Goal: Find specific page/section: Locate a particular part of the current website

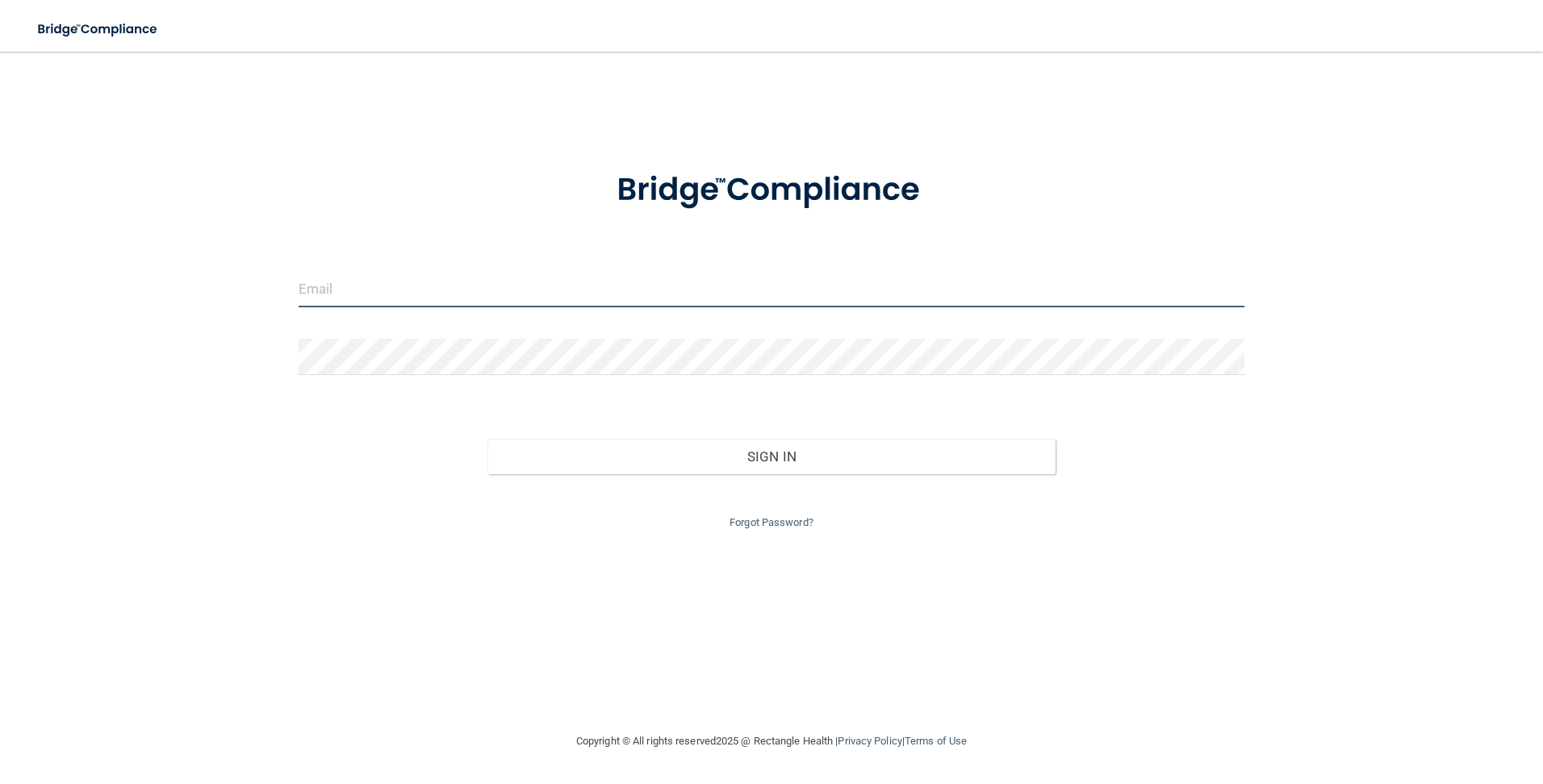
click at [464, 284] on input "email" at bounding box center [772, 289] width 946 height 36
type input "[PERSON_NAME][EMAIL_ADDRESS][PERSON_NAME][DOMAIN_NAME]"
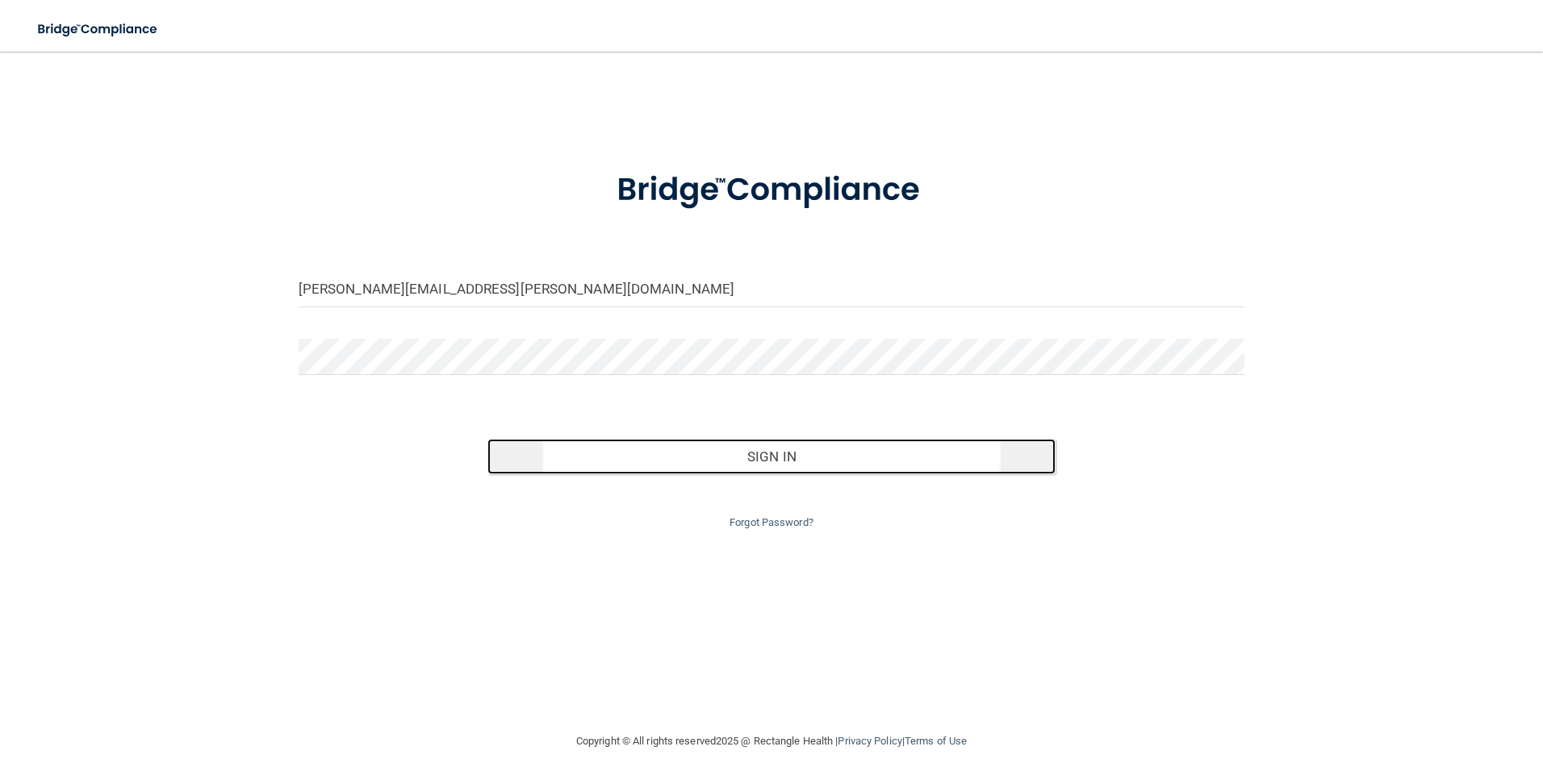
click at [848, 457] on button "Sign In" at bounding box center [771, 456] width 568 height 35
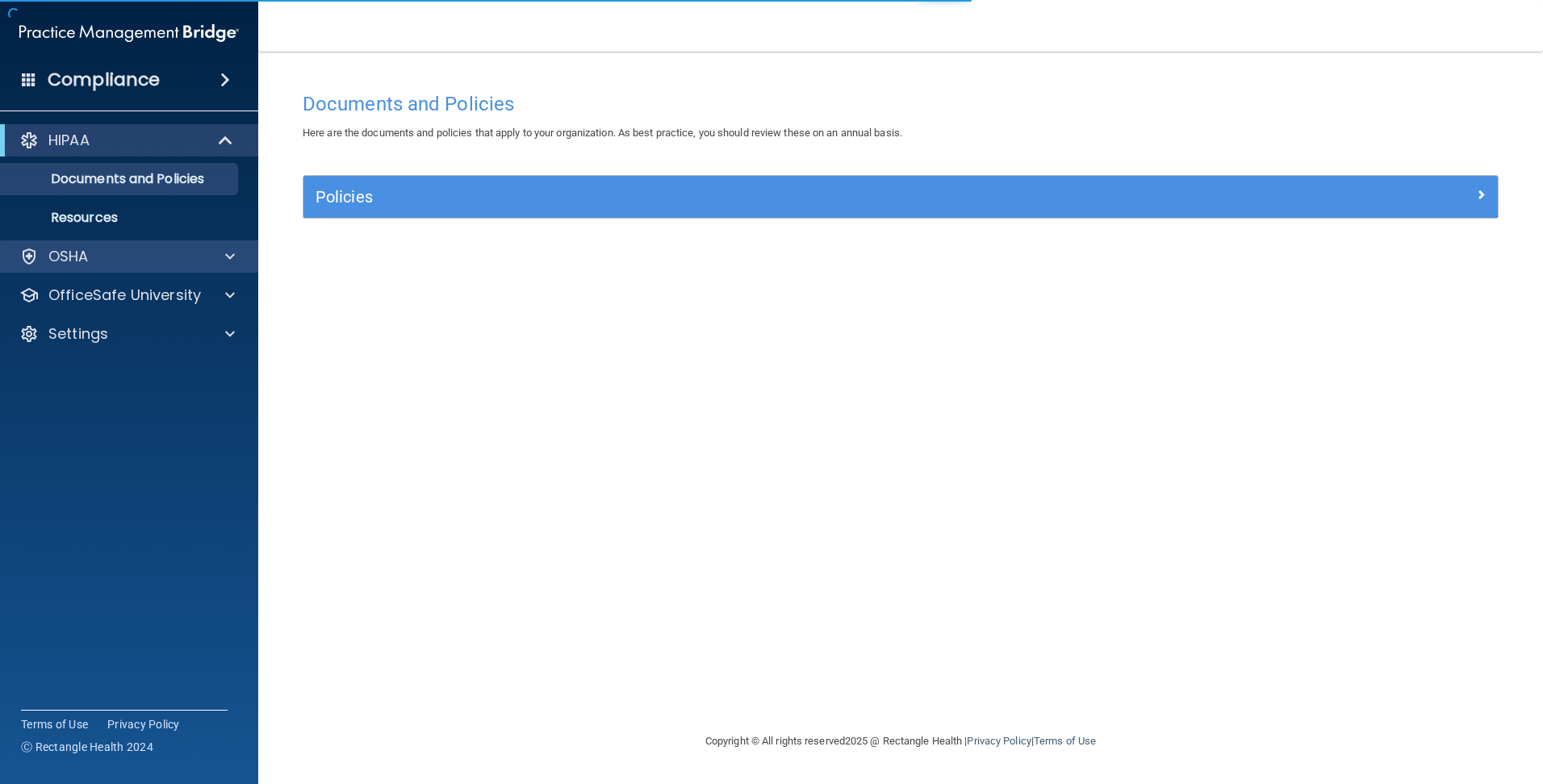
click at [164, 266] on div "OSHA" at bounding box center [130, 257] width 259 height 32
click at [228, 251] on span at bounding box center [230, 257] width 10 height 20
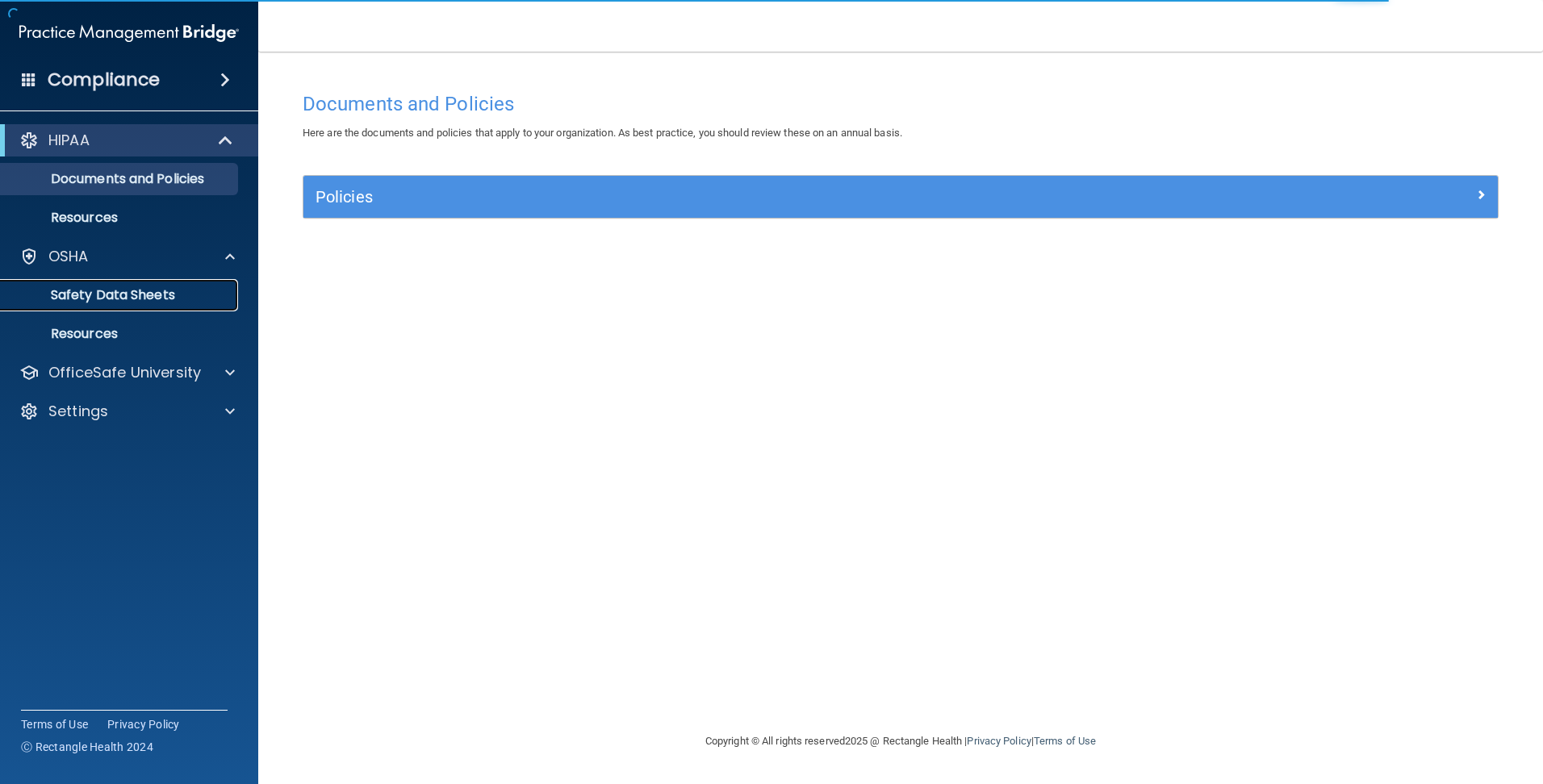
click at [167, 291] on p "Safety Data Sheets" at bounding box center [121, 295] width 221 height 16
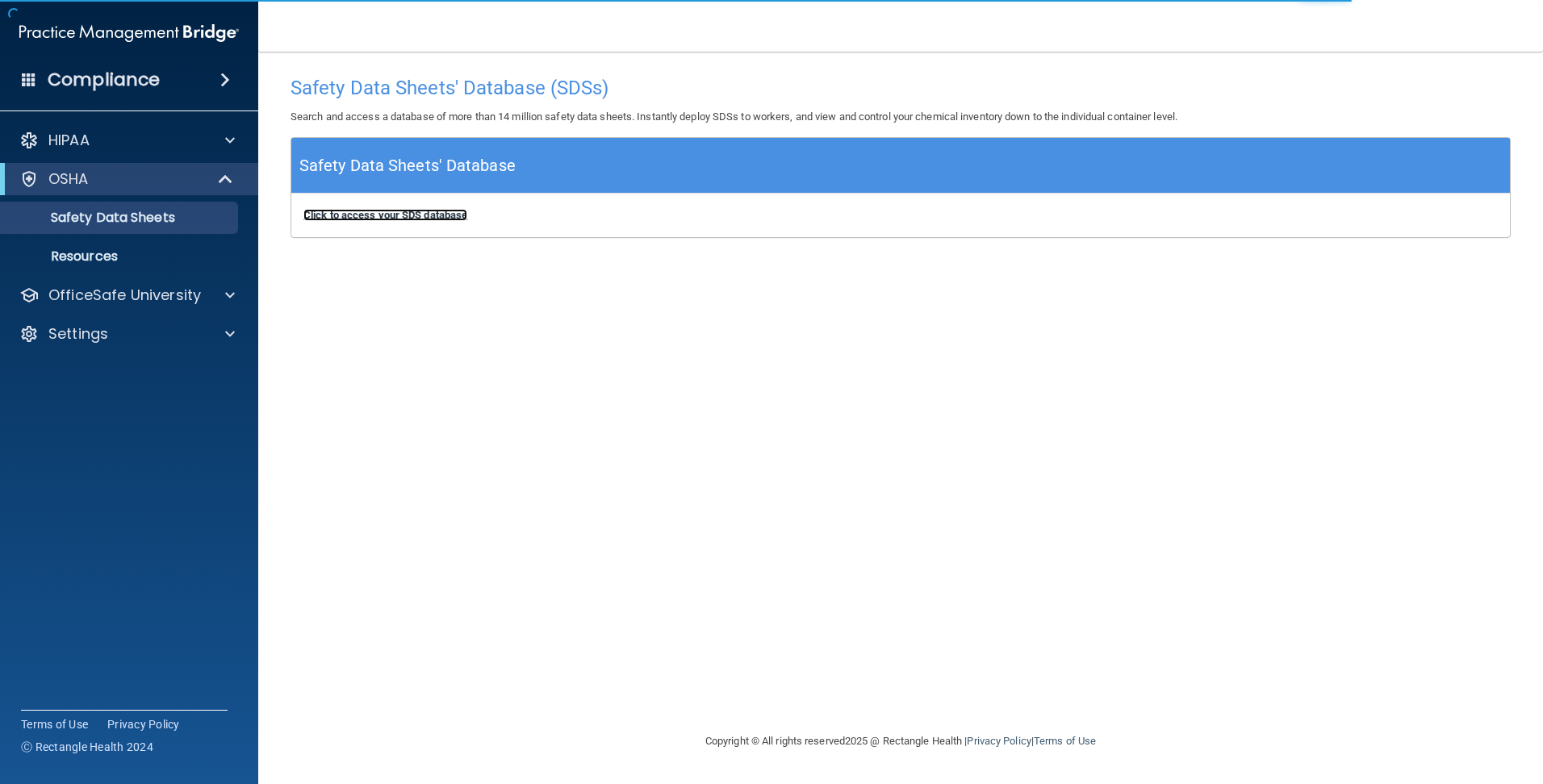
click at [409, 211] on b "Click to access your SDS database" at bounding box center [385, 214] width 164 height 12
